Goal: Information Seeking & Learning: Learn about a topic

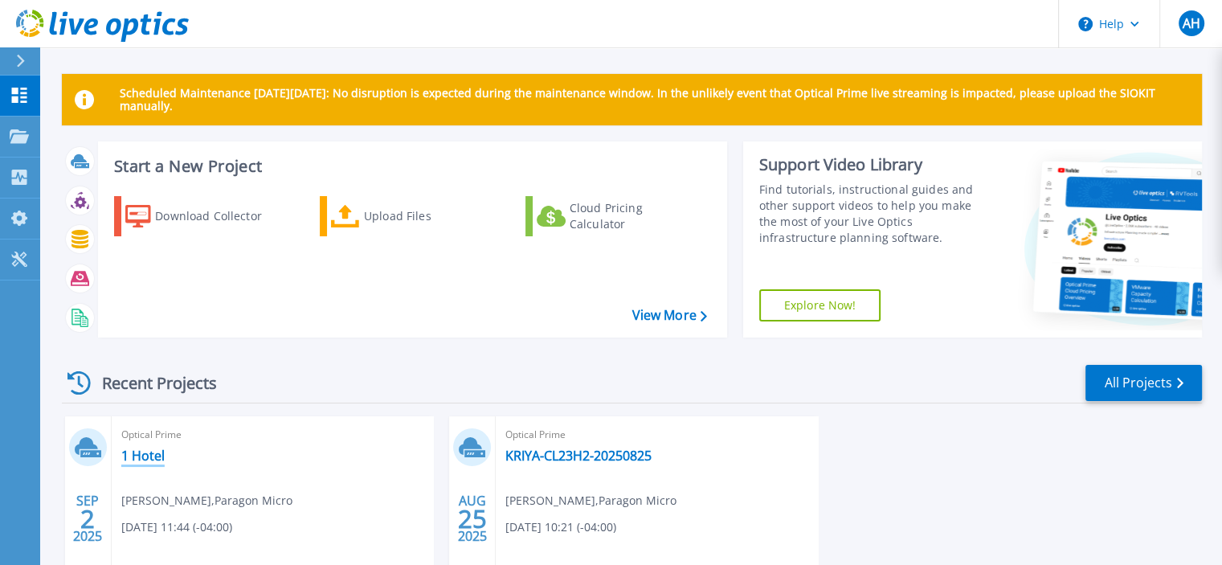
click at [141, 456] on link "1 Hotel" at bounding box center [142, 456] width 43 height 16
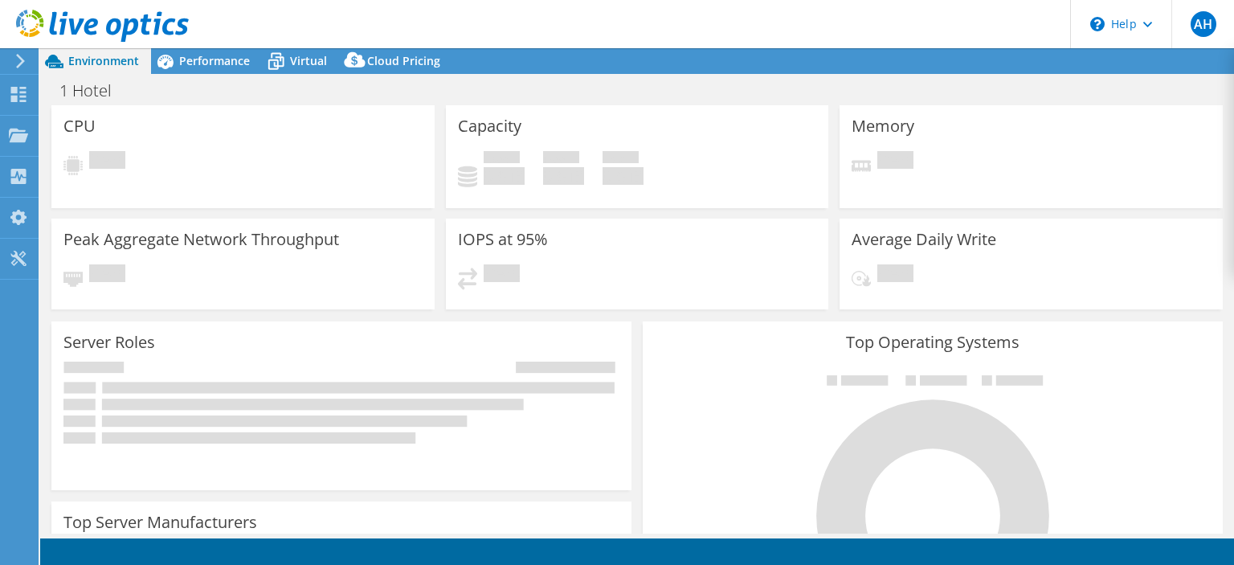
select select "USD"
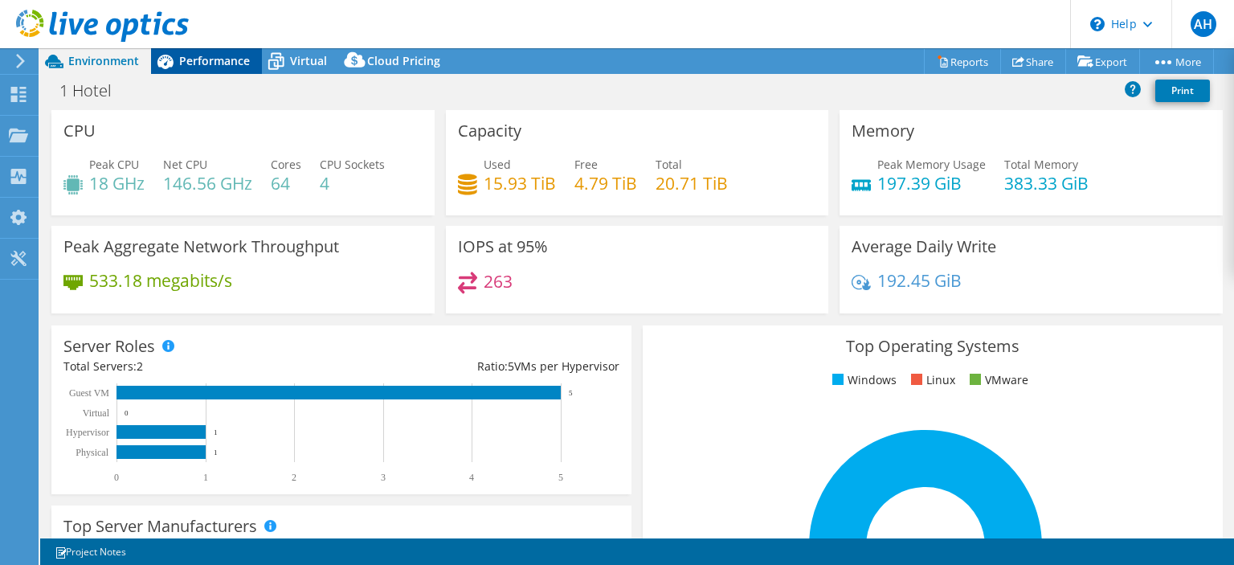
click at [213, 54] on span "Performance" at bounding box center [214, 60] width 71 height 15
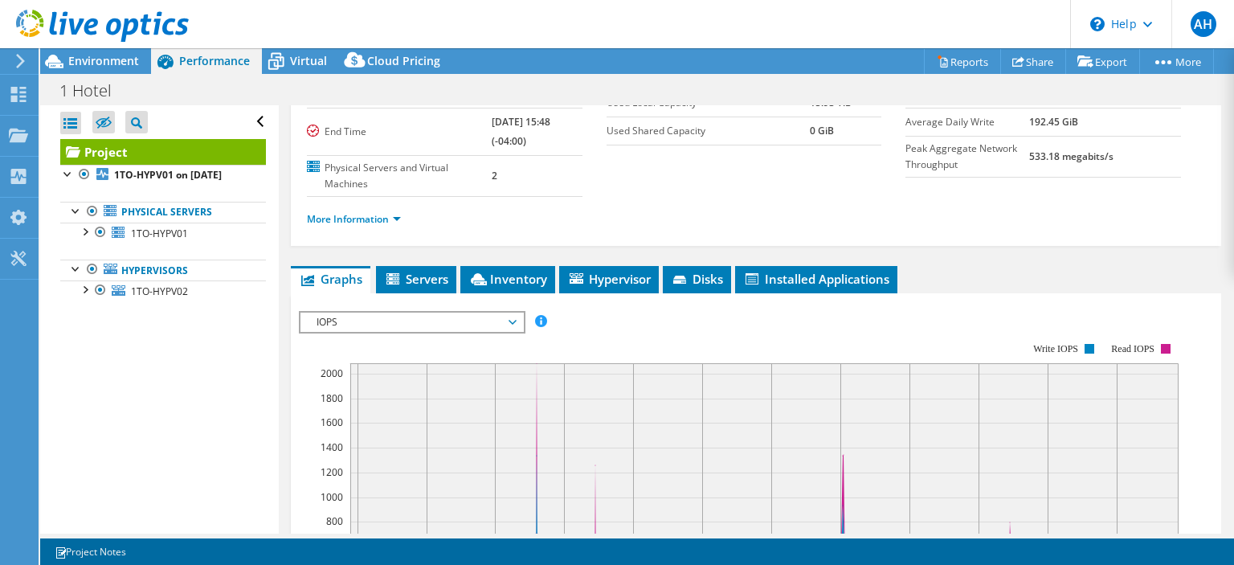
scroll to position [178, 0]
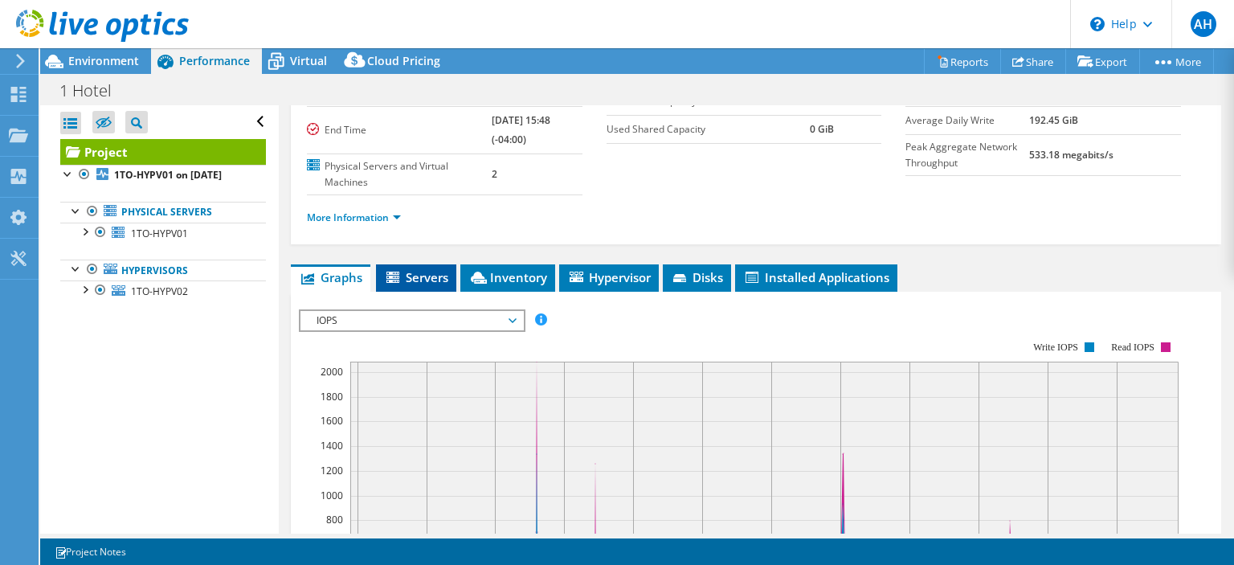
click at [432, 276] on span "Servers" at bounding box center [416, 277] width 64 height 16
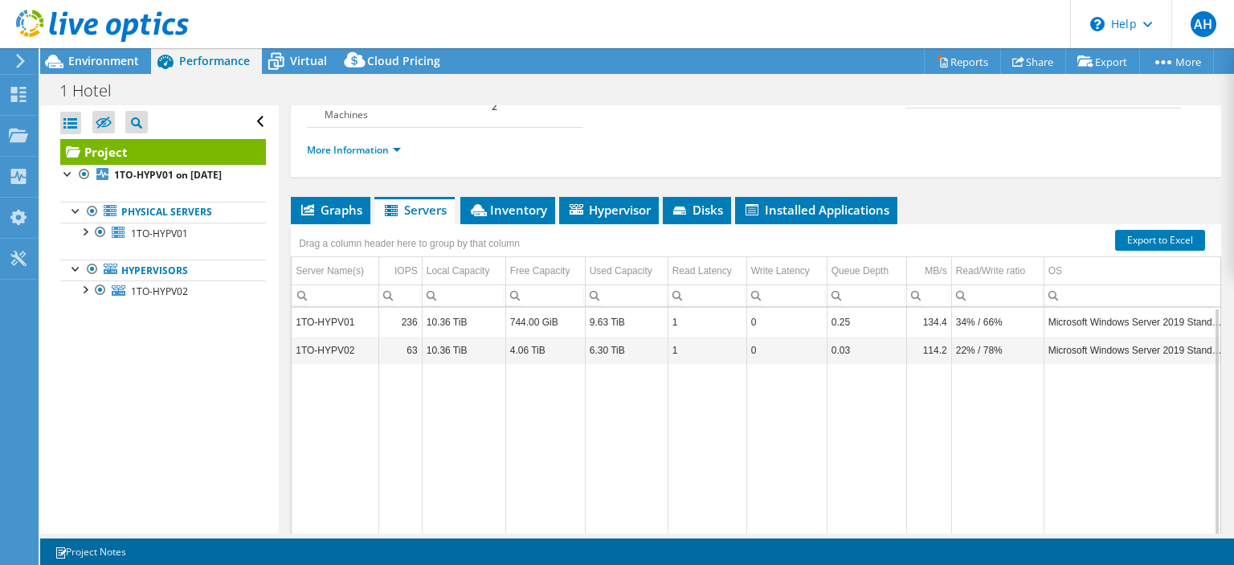
scroll to position [221, 0]
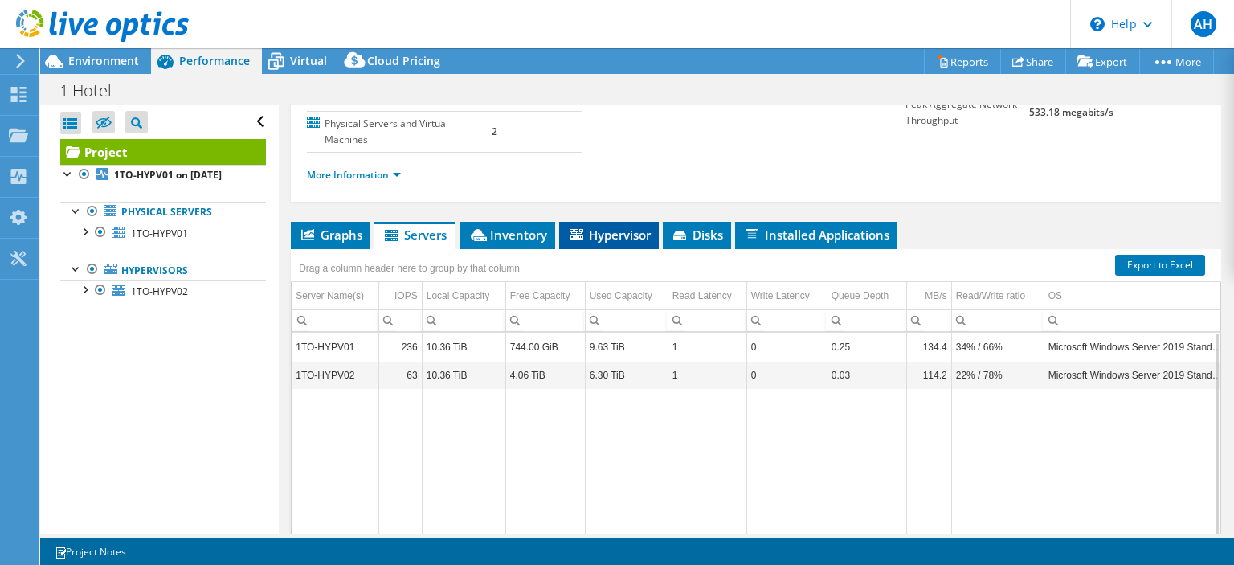
click at [590, 227] on span "Hypervisor" at bounding box center [609, 235] width 84 height 16
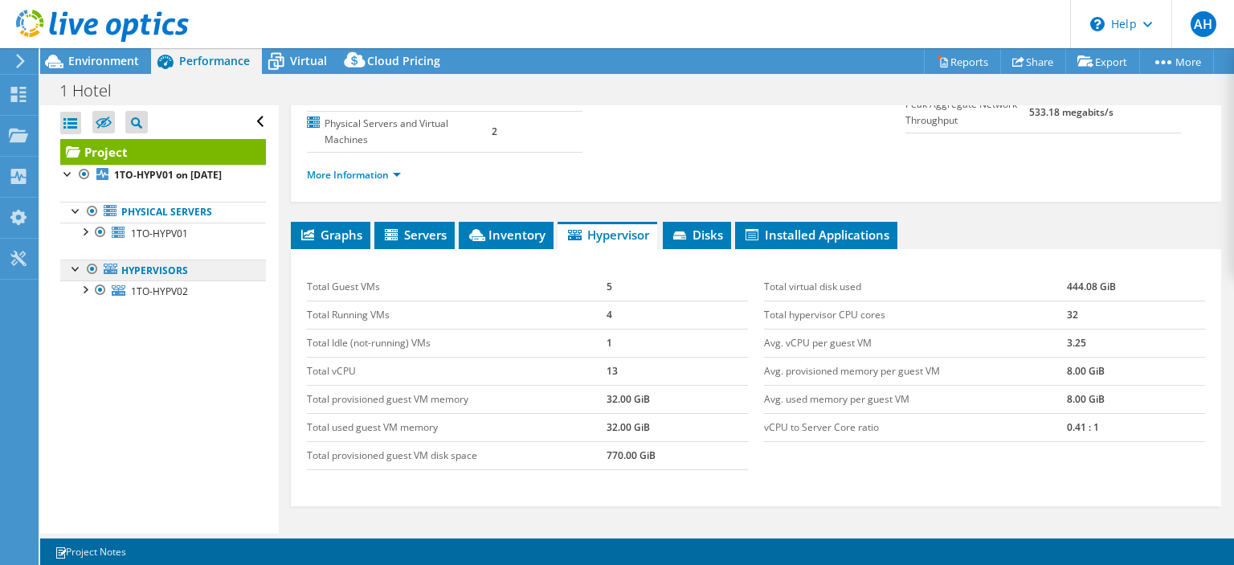
click at [133, 276] on link "Hypervisors" at bounding box center [163, 270] width 206 height 21
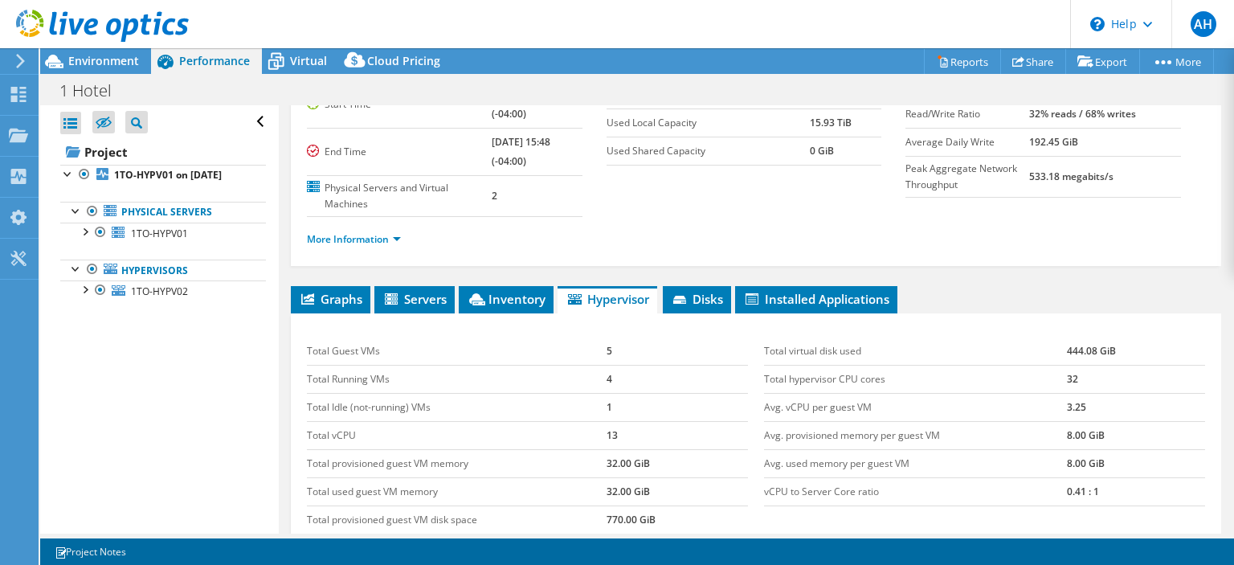
scroll to position [128, 0]
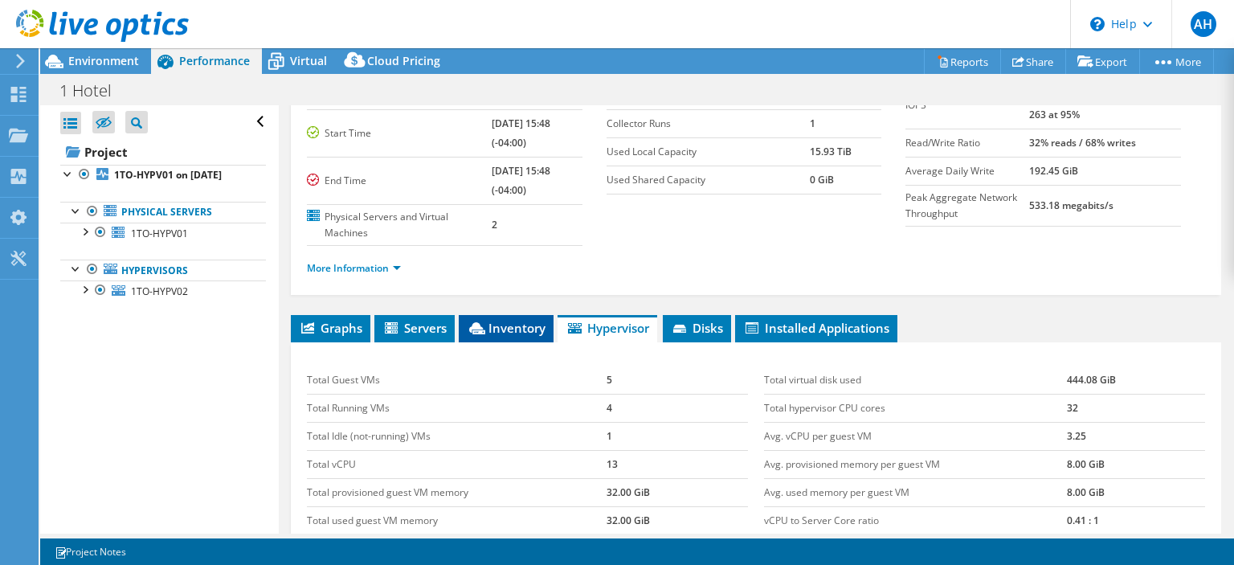
click at [492, 329] on span "Inventory" at bounding box center [506, 328] width 79 height 16
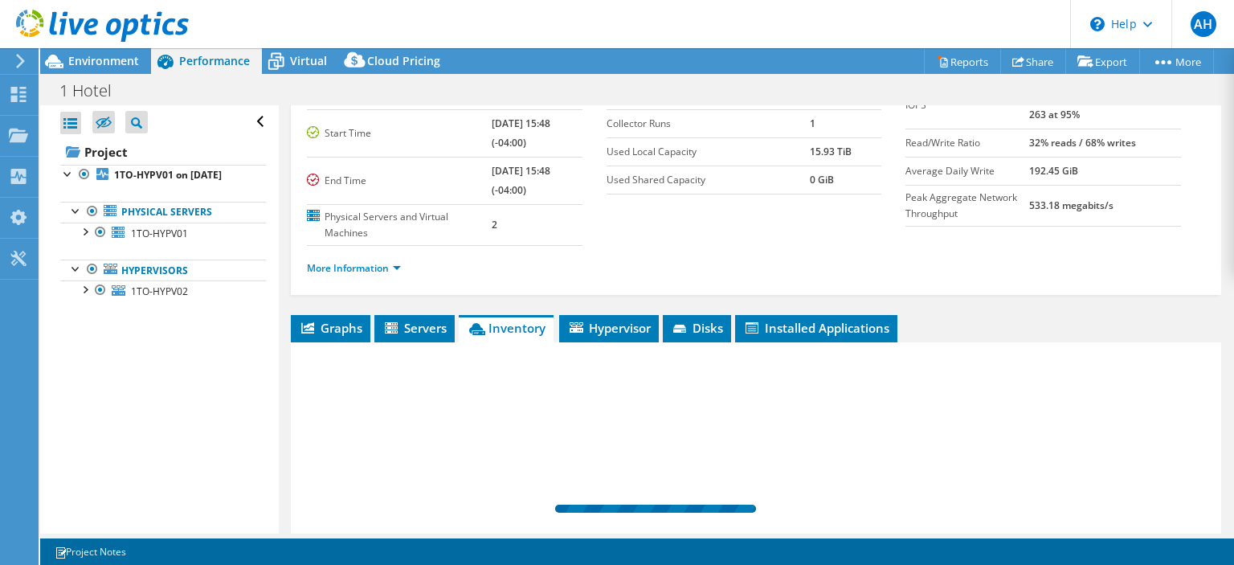
scroll to position [299, 0]
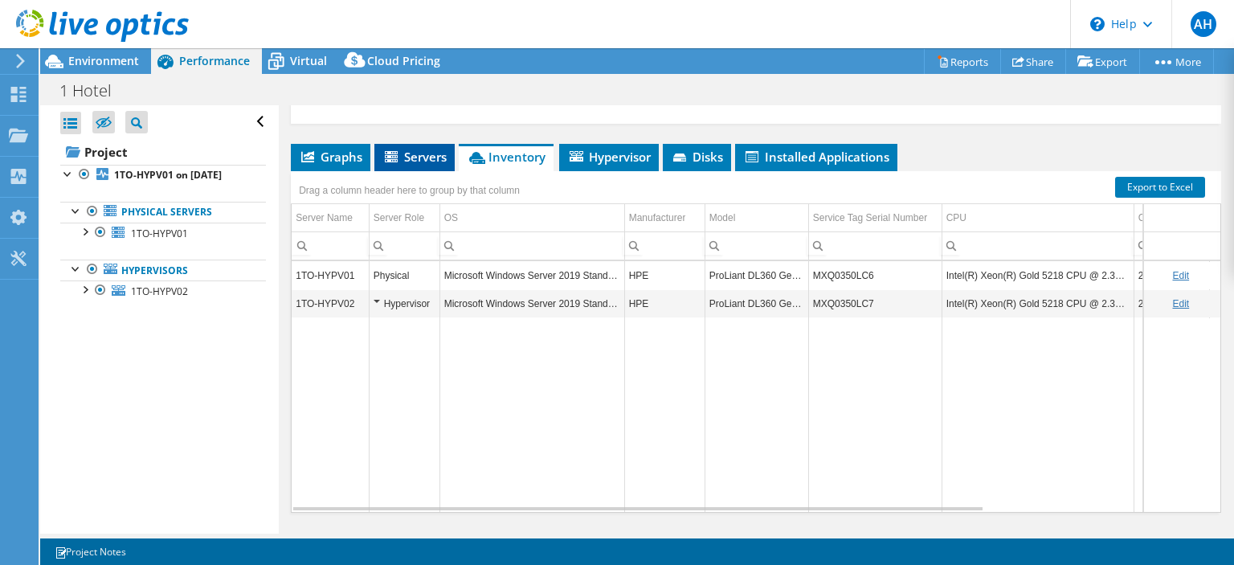
click at [409, 149] on span "Servers" at bounding box center [415, 157] width 64 height 16
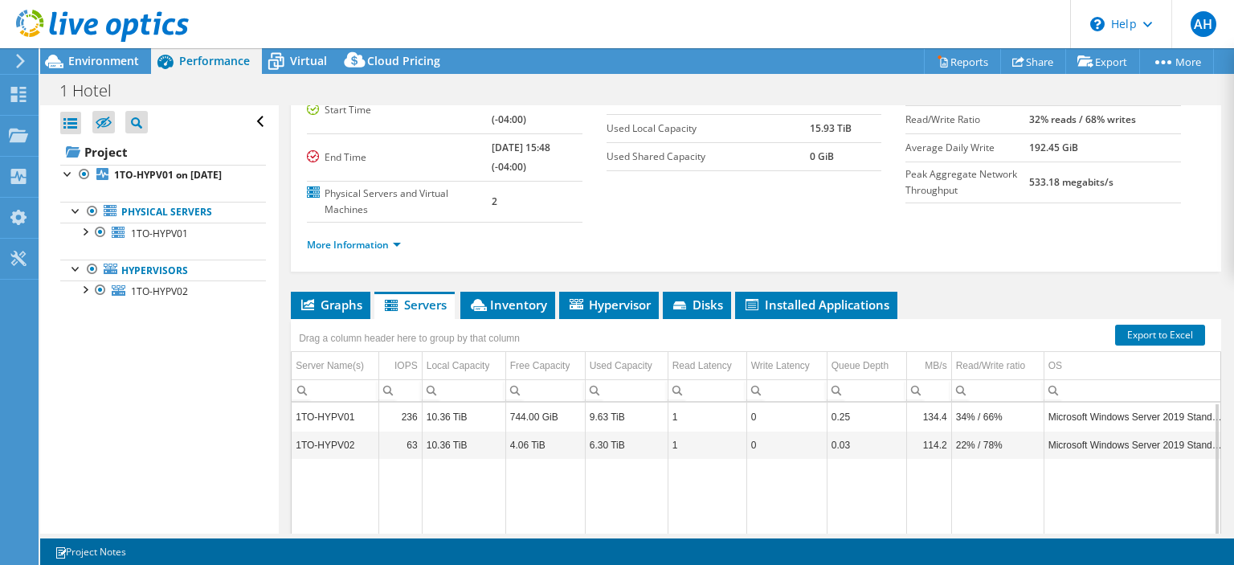
scroll to position [141, 0]
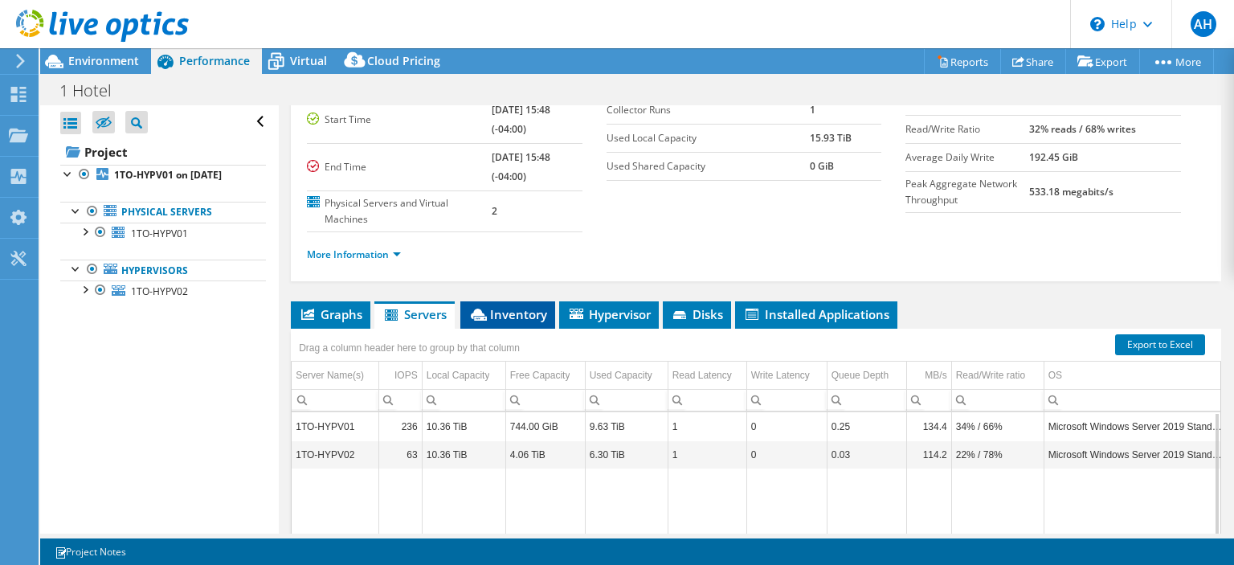
click at [504, 306] on span "Inventory" at bounding box center [508, 314] width 79 height 16
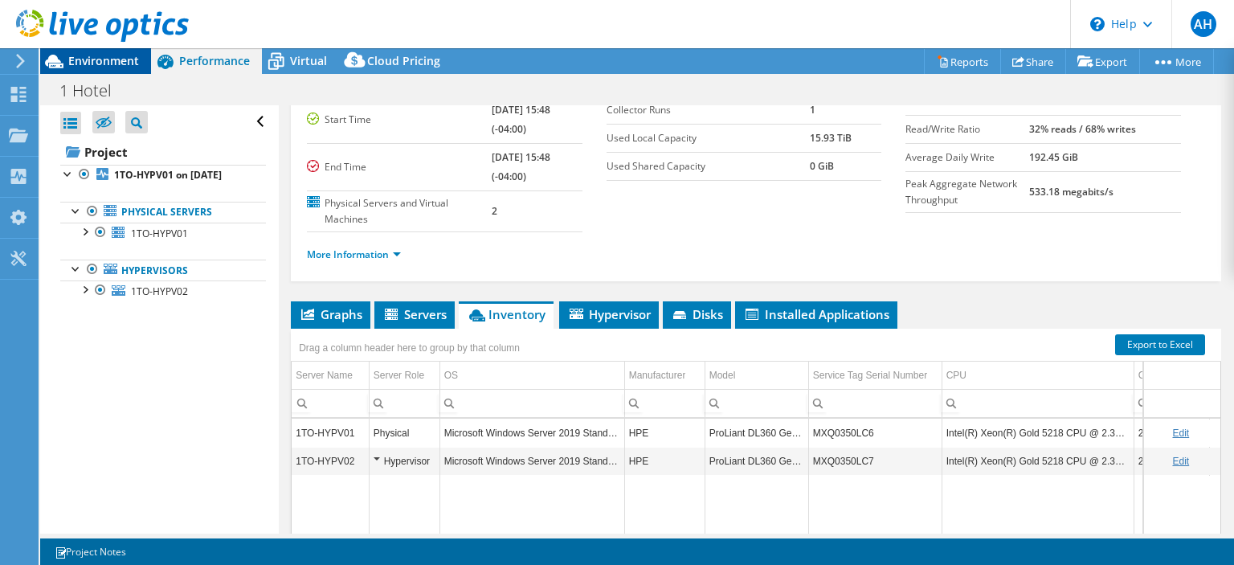
click at [98, 59] on span "Environment" at bounding box center [103, 60] width 71 height 15
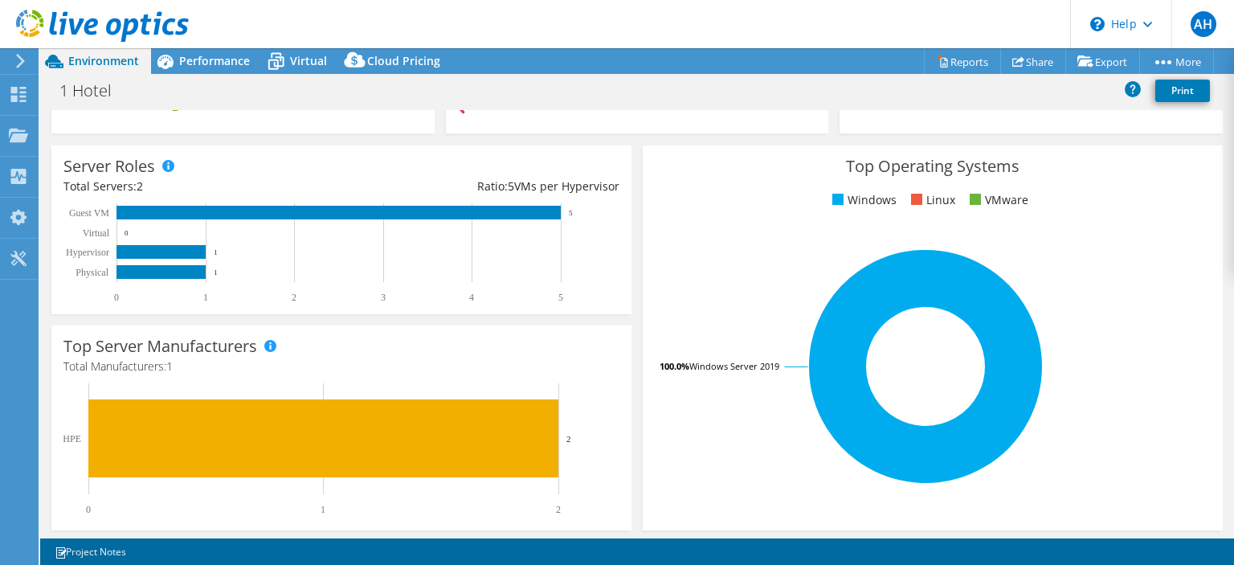
scroll to position [0, 0]
